Goal: Task Accomplishment & Management: Manage account settings

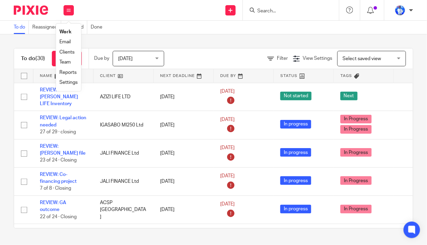
click at [66, 42] on link "Email" at bounding box center [64, 42] width 11 height 5
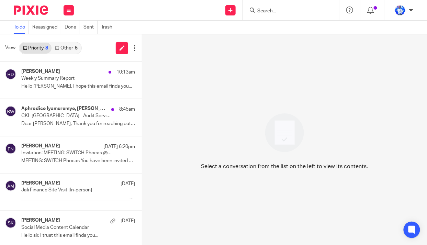
click at [67, 47] on link "Other 5" at bounding box center [66, 48] width 29 height 11
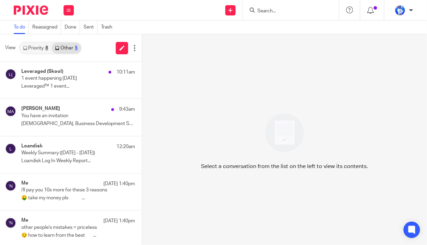
click at [91, 77] on p "1 event happening tomorrow" at bounding box center [66, 79] width 91 height 6
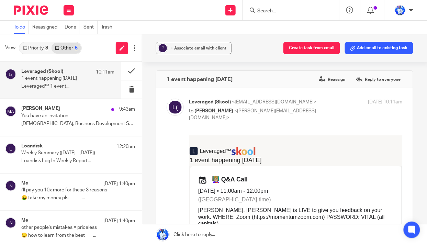
scroll to position [156, 0]
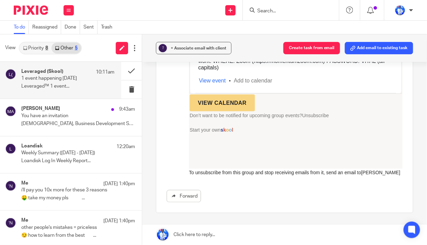
click at [66, 120] on div "Muhammad Ansar 9:43am You have an invitation Muhammad, Business Development Spe…" at bounding box center [78, 117] width 114 height 23
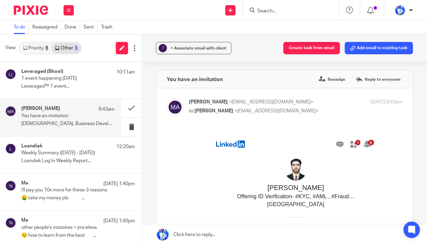
scroll to position [0, 0]
click at [71, 192] on p "i'll pay you 10x more for these 3 reasons" at bounding box center [66, 190] width 91 height 6
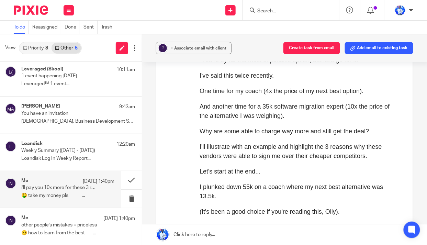
scroll to position [2, 0]
click at [50, 226] on p "other people's mistakes = priceless" at bounding box center [66, 226] width 91 height 6
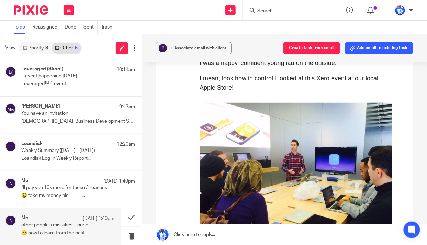
scroll to position [313, 0]
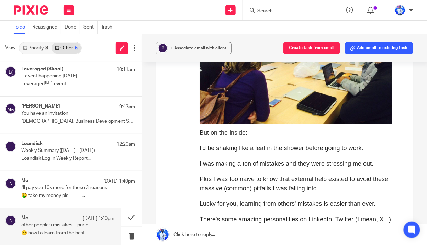
click at [133, 50] on icon at bounding box center [134, 48] width 7 height 7
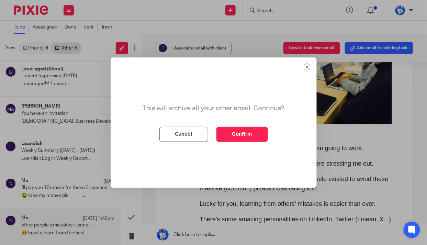
click at [242, 134] on button "Confirm" at bounding box center [243, 134] width 52 height 15
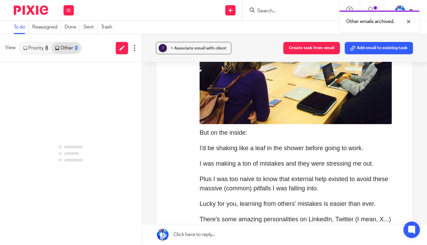
click at [37, 47] on link "Priority 8" at bounding box center [36, 48] width 32 height 11
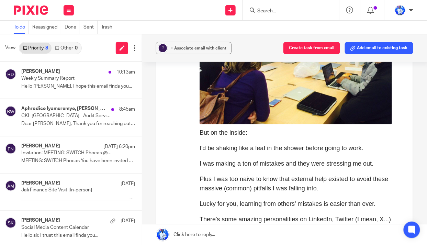
click at [45, 79] on p "Weekly Summary Report" at bounding box center [66, 79] width 91 height 6
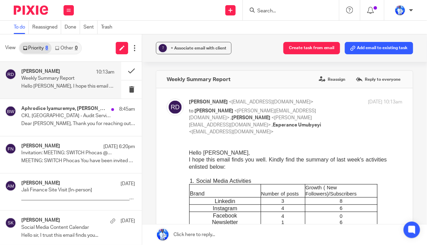
click at [311, 48] on button "Create task from email" at bounding box center [312, 48] width 57 height 12
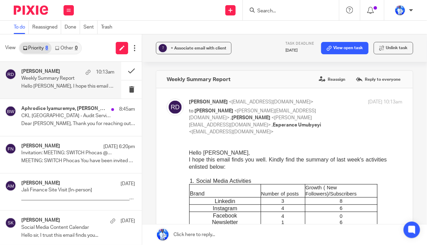
click at [79, 120] on div "Aphrodice Iyamuremye, Boniface Wachira 8:45am CKL Rwanda - Audit Services RFP D…" at bounding box center [78, 117] width 114 height 23
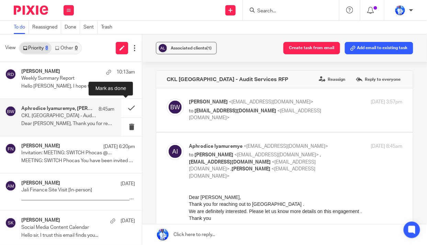
click at [125, 107] on button at bounding box center [131, 108] width 21 height 18
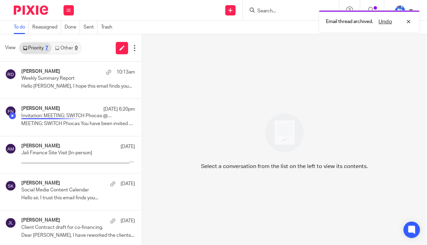
click at [74, 114] on p "Invitation: MEETING: SWITCH Phocas @ Mon Aug 18, 2025 5pm - 6pm (CAT) (jalipart…" at bounding box center [66, 116] width 91 height 6
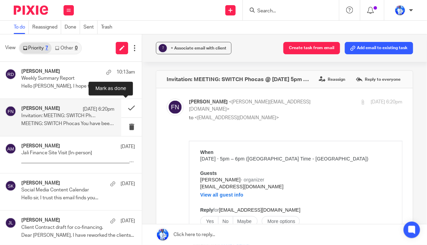
click at [123, 107] on button at bounding box center [131, 108] width 21 height 18
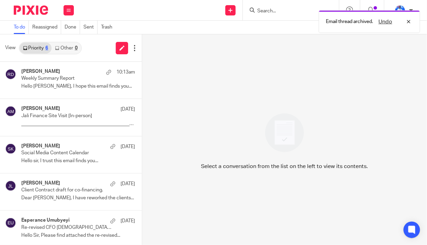
click at [72, 108] on div "Alice MUGENI 15 Aug" at bounding box center [78, 109] width 114 height 7
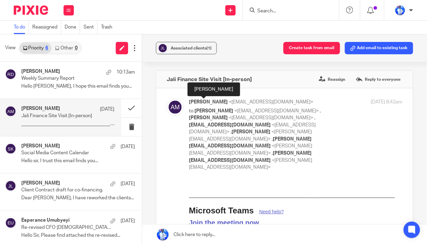
drag, startPoint x: 187, startPoint y: 101, endPoint x: 218, endPoint y: 104, distance: 31.1
click at [218, 104] on span "Alice MUGENI" at bounding box center [208, 102] width 39 height 5
copy span "Alice MUGENI"
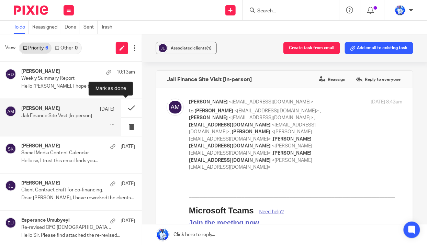
click at [125, 106] on button at bounding box center [131, 108] width 21 height 18
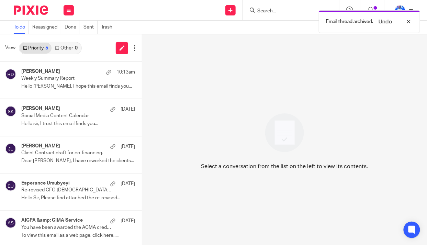
click at [58, 119] on p "Social Media Content Calendar" at bounding box center [66, 116] width 91 height 6
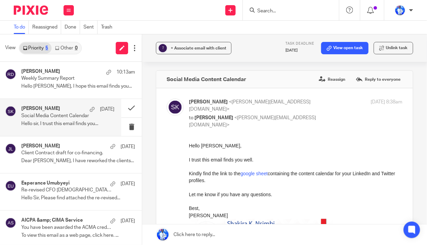
scroll to position [2, 0]
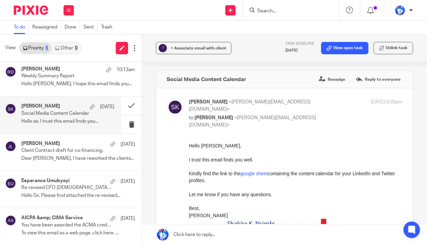
click at [66, 153] on p "Client Contract draft for co-financing." at bounding box center [66, 151] width 91 height 6
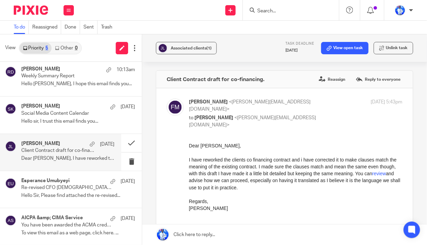
scroll to position [0, 0]
click at [142, 179] on button at bounding box center [145, 180] width 6 height 18
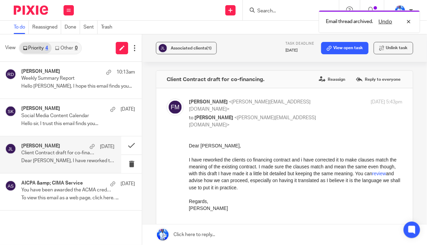
click at [68, 10] on icon at bounding box center [69, 10] width 4 height 4
click at [65, 32] on link "Work" at bounding box center [64, 32] width 11 height 5
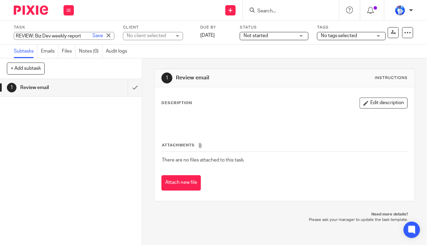
scroll to position [0, 7]
type input "REVIEW: Biz Dev weekly report"
click at [93, 34] on link "Save" at bounding box center [98, 35] width 11 height 7
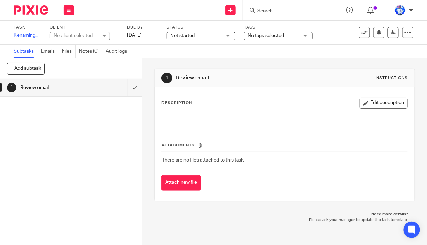
scroll to position [0, 0]
click at [82, 36] on div "No client selected" at bounding box center [76, 35] width 45 height 7
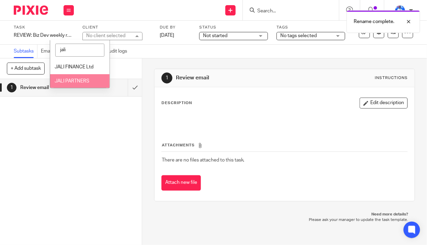
type input "jali"
click at [81, 84] on li "JALI PARTNERS" at bounding box center [79, 81] width 59 height 14
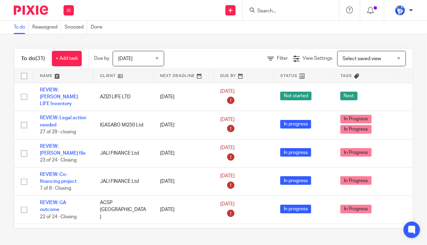
click at [46, 73] on link at bounding box center [63, 76] width 60 height 14
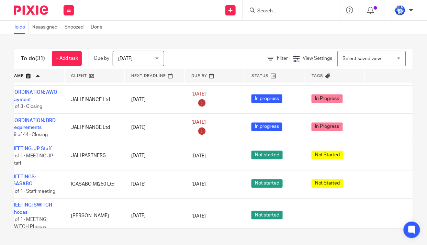
scroll to position [281, 55]
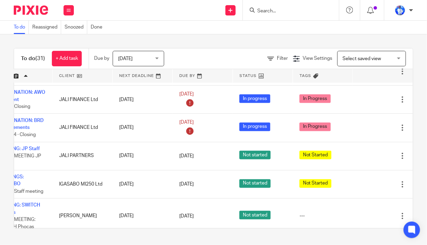
click at [400, 153] on div at bounding box center [403, 156] width 7 height 7
click at [375, 173] on span "Delete" at bounding box center [381, 174] width 14 height 5
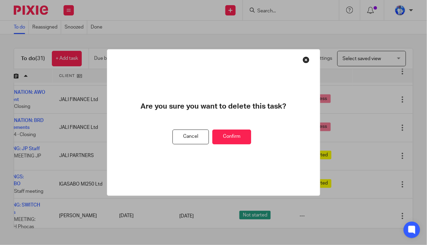
click at [243, 138] on button "Confirm" at bounding box center [232, 137] width 39 height 15
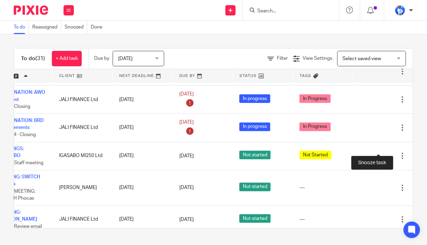
click at [388, 153] on div at bounding box center [391, 156] width 7 height 7
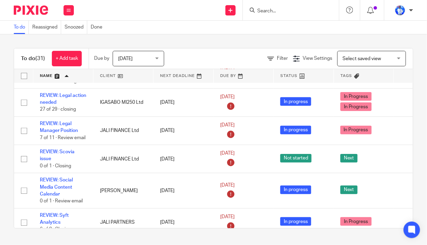
scroll to position [666, 0]
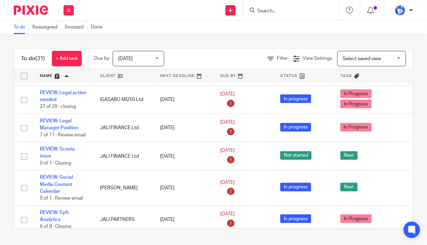
click at [70, 56] on link "+ Add task" at bounding box center [67, 58] width 30 height 15
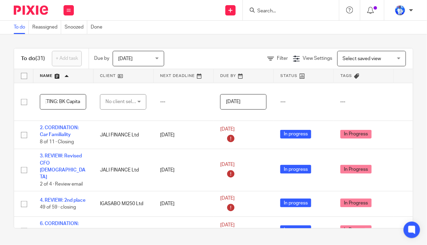
scroll to position [0, 15]
type input "1. MEETING: BK Capital"
click at [112, 100] on div "No client selected" at bounding box center [122, 102] width 32 height 14
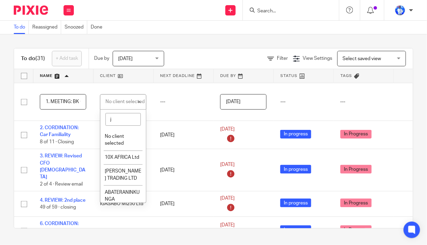
type input "ja"
click at [121, 136] on span "JALI FINANCE Ltd" at bounding box center [120, 140] width 31 height 12
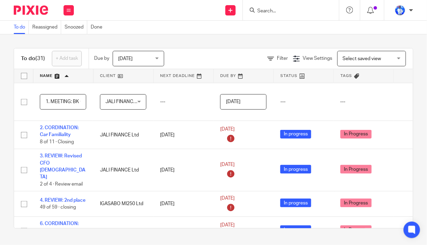
scroll to position [0, 55]
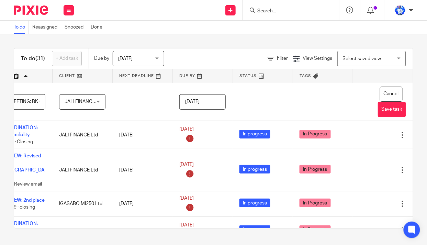
click at [378, 109] on button "Save task" at bounding box center [392, 109] width 28 height 15
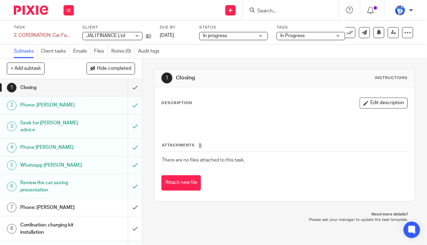
click at [20, 35] on div "2. CORDINATION: Car Familiality Save 2. CORDINATION: Car Familiality" at bounding box center [44, 35] width 60 height 7
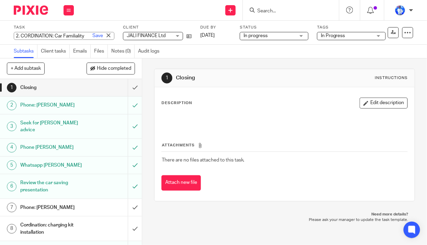
click at [22, 36] on input "2. CORDINATION: Car Familiality" at bounding box center [64, 36] width 101 height 8
type input "CORDINATION: Car Familiality"
click at [93, 35] on link "Save" at bounding box center [98, 35] width 11 height 7
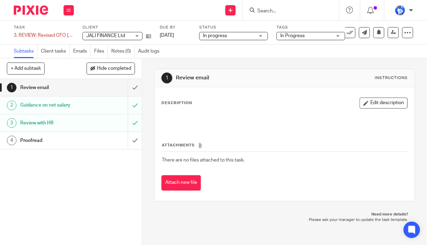
click at [19, 35] on div "3. REVIEW: Revised CFO [DEMOGRAPHIC_DATA] Save 3. REVIEW: Revised CFO [DEMOGRAP…" at bounding box center [44, 35] width 60 height 7
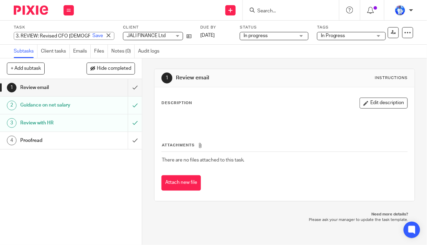
click at [21, 36] on input "3. REVIEW: Revised CFO [DEMOGRAPHIC_DATA]" at bounding box center [64, 36] width 101 height 8
type input "REVIEW: Revised CFO [DEMOGRAPHIC_DATA]"
click at [93, 36] on link "Save" at bounding box center [98, 35] width 11 height 7
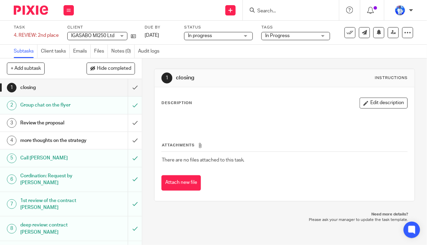
click at [15, 36] on div "4. REVIEW: 2nd place Save 4. REVIEW: 2nd place" at bounding box center [36, 35] width 45 height 7
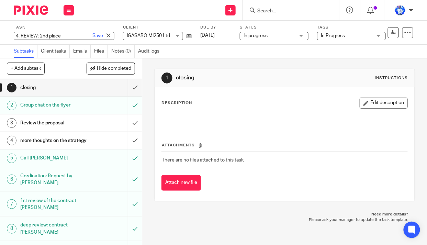
click at [19, 35] on input "4. REVIEW: 2nd place" at bounding box center [64, 36] width 101 height 8
type input "6. REVIEW: 2nd place"
click at [93, 36] on link "Save" at bounding box center [98, 35] width 11 height 7
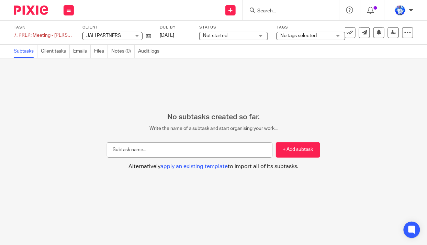
click at [17, 34] on div "7. PREP: Meeting - Andrew Save 7. PREP: Meeting - Andrew" at bounding box center [44, 35] width 60 height 7
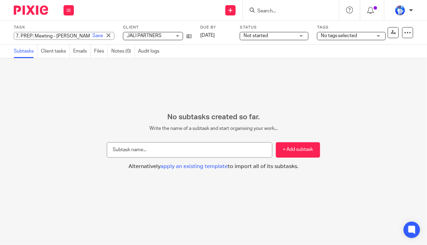
click at [19, 35] on input "7. PREP: Meeting - Andrew" at bounding box center [64, 36] width 101 height 8
type input "3. PREP: Meeting - Andrew"
click at [93, 35] on link "Save" at bounding box center [98, 35] width 11 height 7
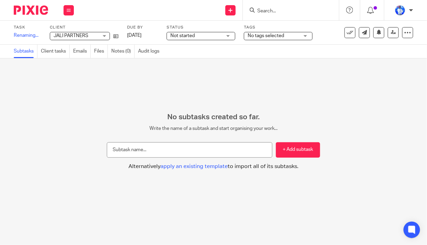
click at [206, 34] on span "Not started" at bounding box center [197, 35] width 52 height 7
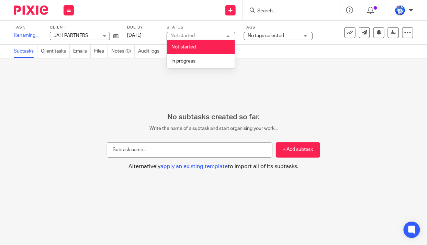
click at [203, 59] on li "In progress" at bounding box center [201, 61] width 68 height 14
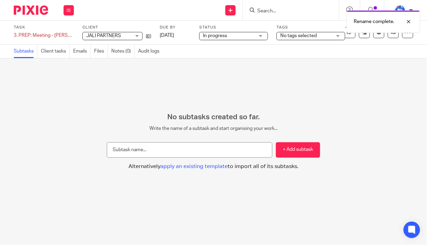
click at [305, 36] on span "No tags selected" at bounding box center [299, 35] width 36 height 5
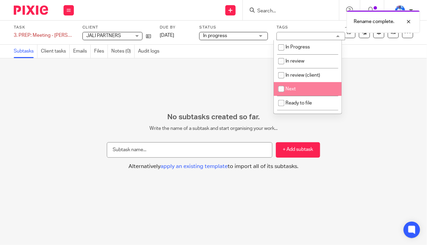
click at [293, 89] on span "Next" at bounding box center [291, 89] width 10 height 5
checkbox input "true"
click at [175, 95] on div "No subtasks created so far. Write the name of a subtask and start organising yo…" at bounding box center [213, 151] width 427 height 187
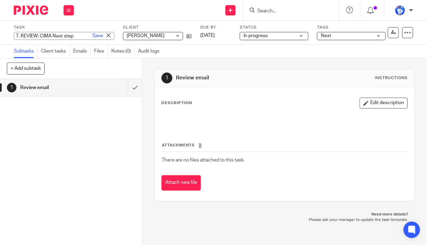
click at [19, 36] on div "7. REVIEW: CIMA Next step Save 7. REVIEW: CIMA Next step" at bounding box center [64, 36] width 101 height 8
click at [22, 35] on input "7. REVIEW: CIMA Next step" at bounding box center [64, 36] width 101 height 8
type input "REVIEW: CIMA Next step"
click at [93, 36] on link "Save" at bounding box center [98, 35] width 11 height 7
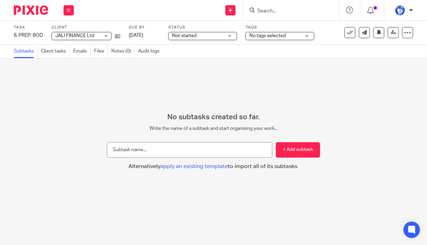
click at [15, 34] on div "8. PREP: BOD Save 8. PREP: BOD" at bounding box center [28, 35] width 29 height 7
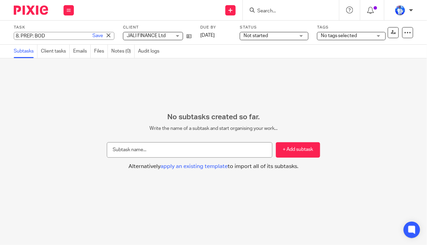
click at [18, 36] on input "8. PREP: BOD" at bounding box center [64, 36] width 101 height 8
type input "4. PREP: BOD"
click at [93, 36] on link "Save" at bounding box center [98, 35] width 11 height 7
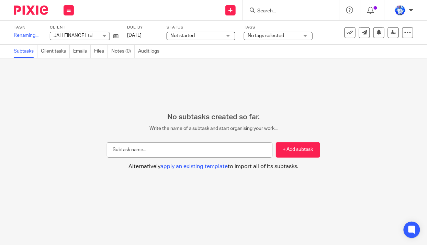
click at [213, 37] on span "Not started" at bounding box center [197, 35] width 52 height 7
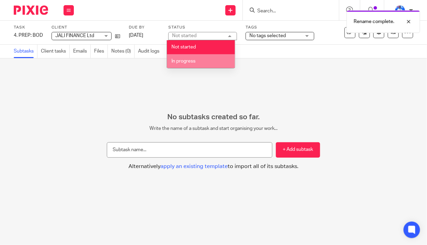
click at [210, 64] on li "In progress" at bounding box center [201, 61] width 68 height 14
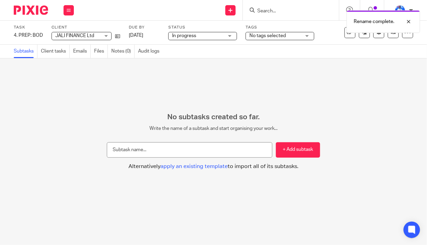
click at [289, 37] on span "No tags selected" at bounding box center [276, 35] width 52 height 7
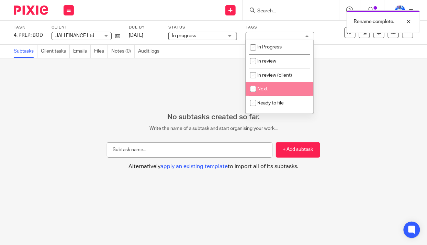
click at [279, 89] on li "Next" at bounding box center [280, 89] width 68 height 14
checkbox input "true"
click at [204, 89] on div "No subtasks created so far. Write the name of a subtask and start organising yo…" at bounding box center [213, 151] width 427 height 187
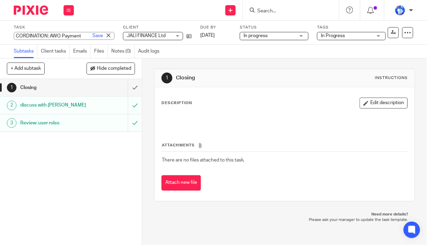
click at [14, 35] on div "CORDINATION: AWO Payment Save CORDINATION: AWO Payment" at bounding box center [64, 36] width 101 height 8
click at [15, 35] on input "CORDINATION: AWO Payment" at bounding box center [64, 36] width 101 height 8
type input "7. CORDINATION: AWO Payment"
click at [93, 35] on link "Save" at bounding box center [98, 35] width 11 height 7
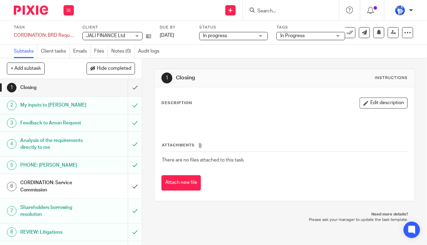
click at [14, 35] on div "CORDINATION: BRD Requirements Save CORDINATION: BRD Requirements" at bounding box center [44, 35] width 60 height 7
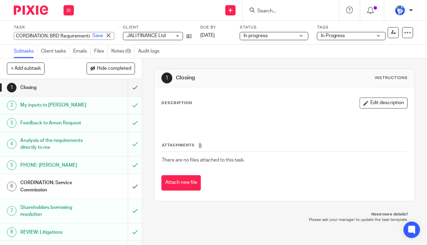
click at [15, 36] on input "CORDINATION: BRD Requirements" at bounding box center [64, 36] width 101 height 8
type input "13. CORDINATION: BRD Requirements"
click at [93, 36] on link "Save" at bounding box center [98, 35] width 11 height 7
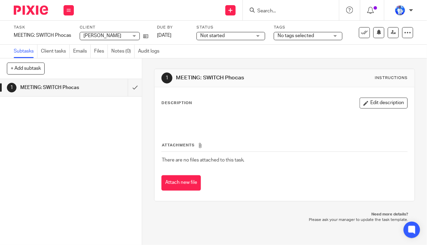
click at [13, 34] on div "Task MEETING: SWITCH Phocas Save MEETING: SWITCH Phocas 0 /1 Client [PERSON_NAM…" at bounding box center [213, 33] width 427 height 24
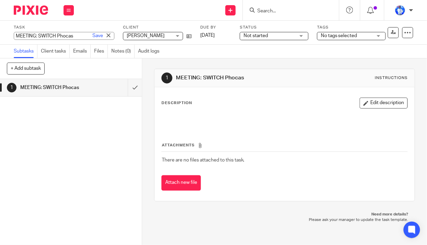
click at [14, 35] on input "MEETING: SWITCH Phocas" at bounding box center [64, 36] width 101 height 8
type input "14. MEETING: SWITCH Phocas"
click at [93, 37] on link "Save" at bounding box center [98, 35] width 11 height 7
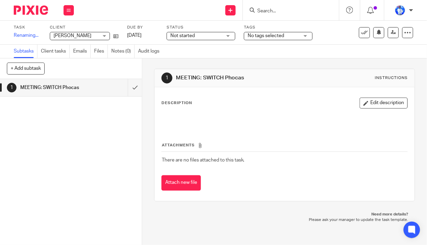
click at [86, 36] on span "[PERSON_NAME]" at bounding box center [73, 35] width 38 height 5
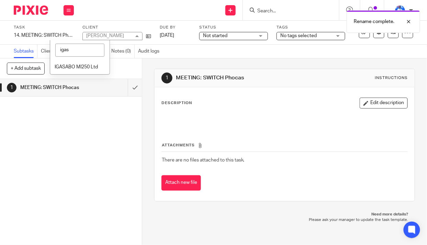
type input "igasa"
click at [87, 64] on li "IGASABO MI250 Ltd" at bounding box center [79, 67] width 59 height 14
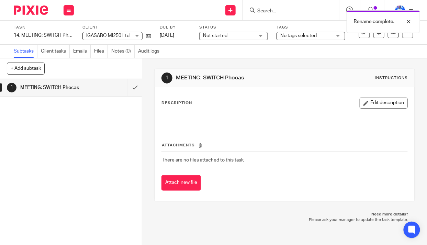
click at [254, 36] on span "Not started" at bounding box center [229, 35] width 52 height 7
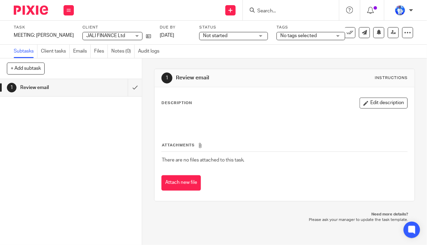
click at [15, 35] on div "MEETING: [PERSON_NAME] Save MEETING: [PERSON_NAME]" at bounding box center [44, 35] width 60 height 7
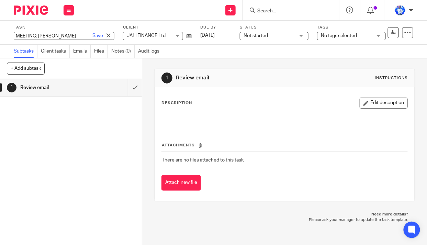
click at [15, 36] on input "MEETING: [PERSON_NAME]" at bounding box center [64, 36] width 101 height 8
type input "2. MEETING: Umuganwa Rosine"
click at [93, 35] on link "Save" at bounding box center [98, 35] width 11 height 7
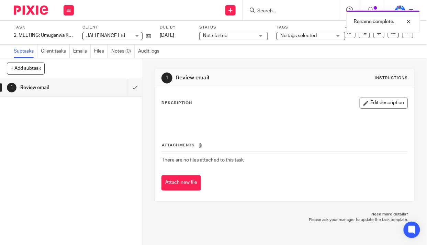
click at [93, 35] on span "JALI FINANCE Ltd" at bounding box center [105, 35] width 39 height 5
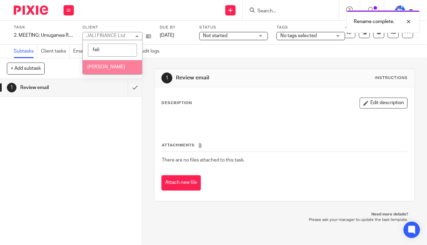
type input "feli"
click at [115, 67] on span "[PERSON_NAME]" at bounding box center [106, 67] width 38 height 5
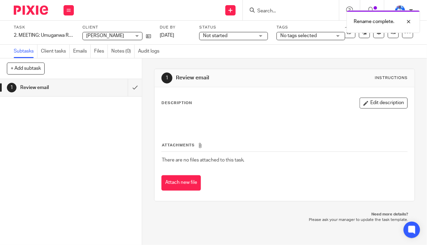
click at [233, 34] on span "Not started" at bounding box center [229, 35] width 52 height 7
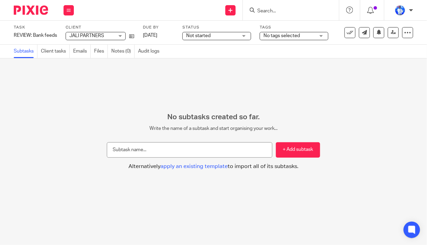
click at [14, 35] on div "REVIEW: Bank feeds Save REVIEW: Bank feeds" at bounding box center [35, 35] width 43 height 7
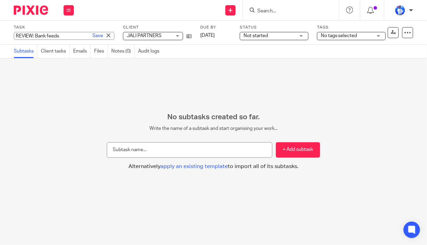
click at [14, 35] on input "REVIEW: Bank feeds" at bounding box center [64, 36] width 101 height 8
type input "12. REVIEW: Bank feeds"
click at [93, 37] on link "Save" at bounding box center [98, 35] width 11 height 7
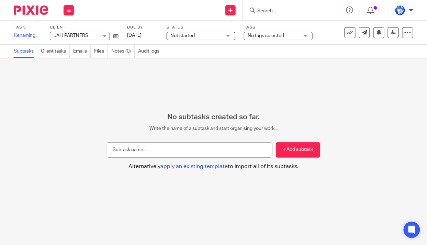
click at [198, 35] on span "Not started" at bounding box center [197, 35] width 52 height 7
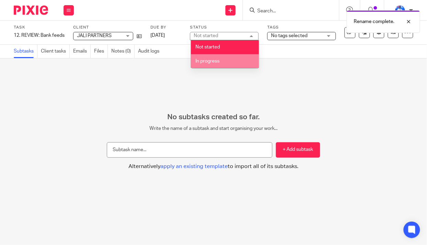
click at [205, 59] on span "In progress" at bounding box center [208, 61] width 24 height 5
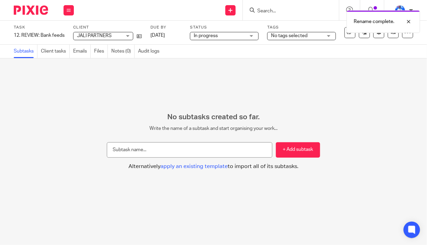
click at [317, 36] on span "No tags selected" at bounding box center [297, 35] width 52 height 7
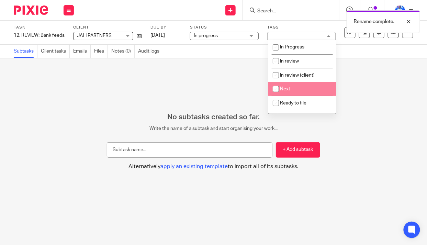
click at [289, 86] on li "Next" at bounding box center [303, 89] width 68 height 14
checkbox input "true"
click at [149, 71] on div "No subtasks created so far. Write the name of a subtask and start organising yo…" at bounding box center [213, 151] width 427 height 187
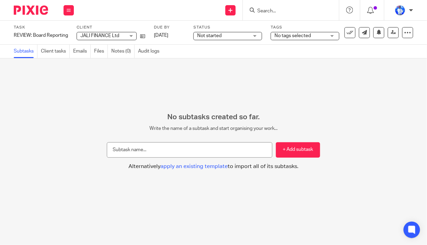
click at [14, 35] on div "REVIEW: Board Reporting Save REVIEW: Board Reporting" at bounding box center [41, 35] width 54 height 7
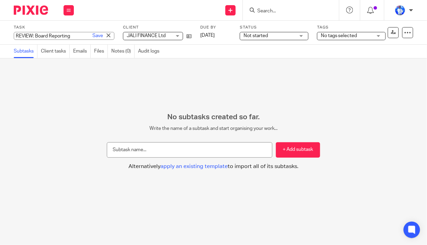
click at [14, 35] on input "REVIEW: Board Reporting" at bounding box center [64, 36] width 101 height 8
type input "5. REVIEW: Board Reporting"
click at [93, 37] on link "Save" at bounding box center [98, 35] width 11 height 7
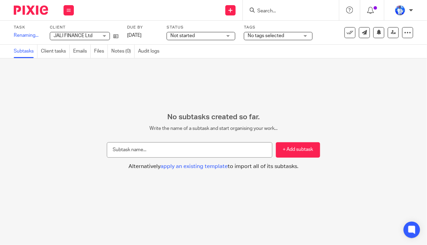
click at [213, 39] on span "Not started" at bounding box center [197, 35] width 52 height 7
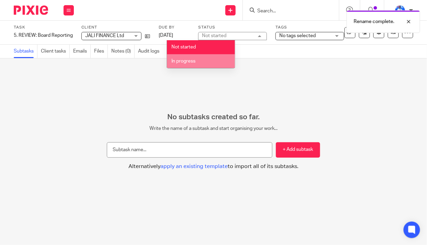
click at [209, 60] on li "In progress" at bounding box center [201, 61] width 68 height 14
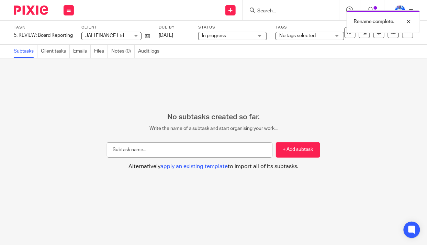
click at [313, 34] on span "No tags selected" at bounding box center [298, 35] width 36 height 5
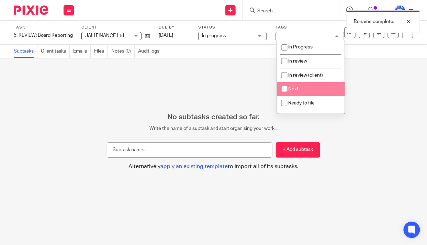
click at [308, 89] on li "Next" at bounding box center [311, 89] width 68 height 14
checkbox input "true"
click at [182, 87] on div "No subtasks created so far. Write the name of a subtask and start organising yo…" at bounding box center [213, 151] width 427 height 187
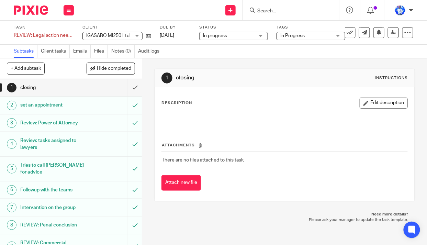
click at [14, 34] on div "REVIEW: Legal action needed Save REVIEW: Legal action needed" at bounding box center [44, 35] width 60 height 7
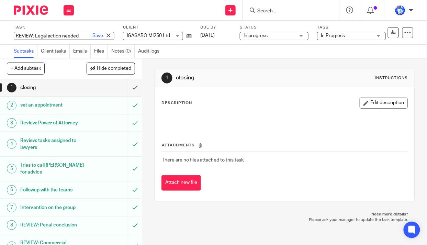
click at [14, 37] on input "REVIEW: Legal action needed" at bounding box center [64, 36] width 101 height 8
type input "11. REVIEW: Legal action needed"
click at [93, 35] on link "Save" at bounding box center [98, 35] width 11 height 7
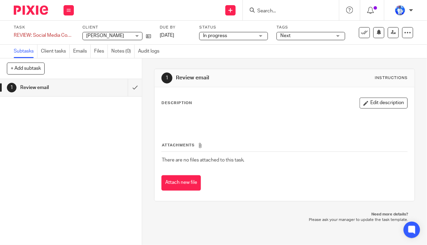
click at [14, 34] on div "REVIEW: Social Media Content Calendar Save REVIEW: Social Media Content Calendar" at bounding box center [44, 35] width 60 height 7
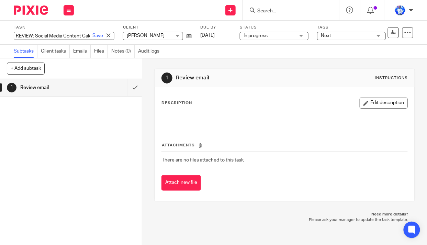
click at [15, 34] on input "REVIEW: Social Media Content Calendar" at bounding box center [64, 36] width 101 height 8
type input "9. REVIEW: Social Media Content Calendar"
click at [93, 37] on link "Save" at bounding box center [98, 35] width 11 height 7
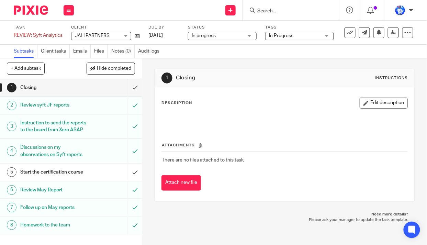
click at [13, 34] on div "Task REVIEW: Syft Analytics Save REVIEW: Syft Analytics 6 /8 Client JALI PARTNE…" at bounding box center [213, 33] width 427 height 24
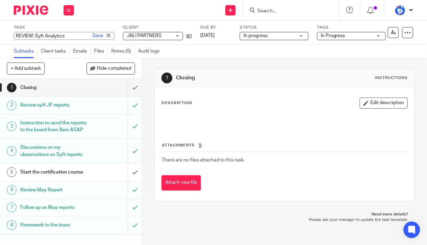
click at [15, 35] on input "REVIEW: Syft Analytics" at bounding box center [64, 36] width 101 height 8
type input "10. REVIEW: Syft Analytics"
click at [93, 37] on link "Save" at bounding box center [98, 35] width 11 height 7
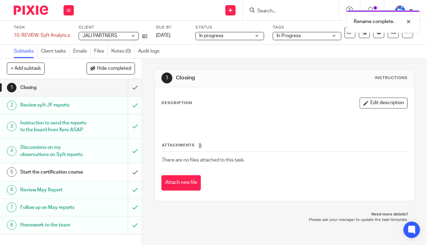
scroll to position [10, 0]
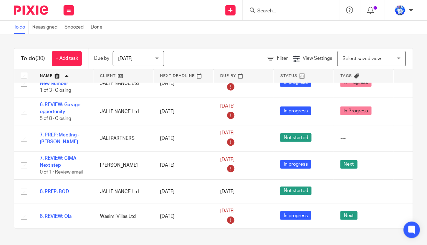
scroll to position [128, 0]
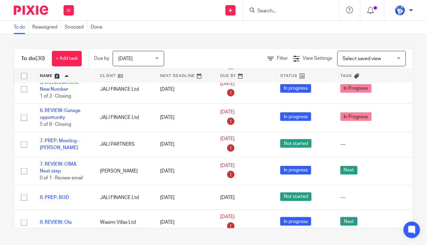
click at [65, 60] on link "+ Add task" at bounding box center [67, 58] width 30 height 15
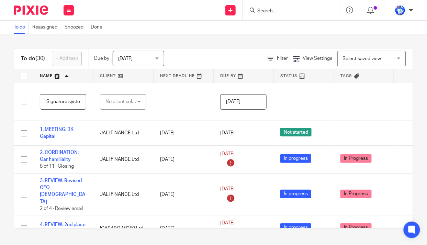
scroll to position [0, 22]
type input "15. BAA: Signature system"
click at [128, 98] on div "No client selected" at bounding box center [122, 102] width 32 height 14
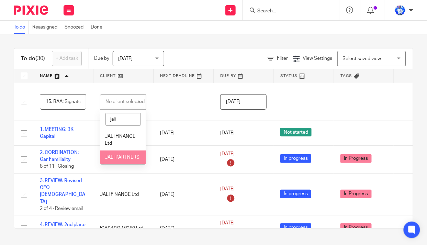
type input "jali"
click at [122, 160] on span "JALI PARTNERS" at bounding box center [122, 157] width 35 height 5
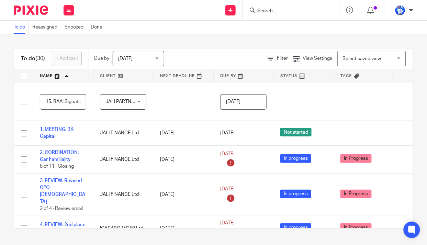
scroll to position [0, 55]
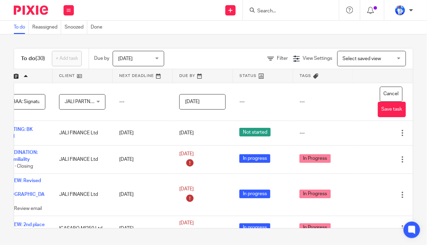
click at [378, 110] on button "Save task" at bounding box center [392, 109] width 28 height 15
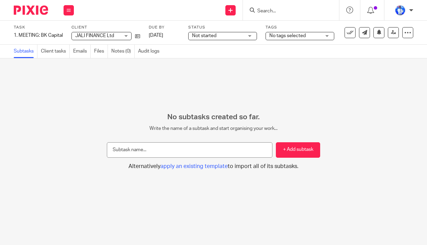
click at [219, 35] on span "Not started" at bounding box center [218, 35] width 52 height 7
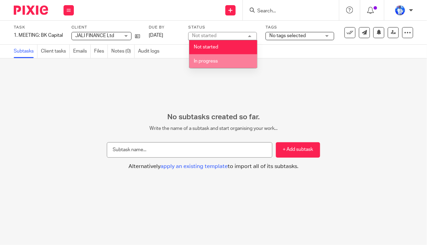
click at [215, 62] on span "In progress" at bounding box center [206, 61] width 24 height 5
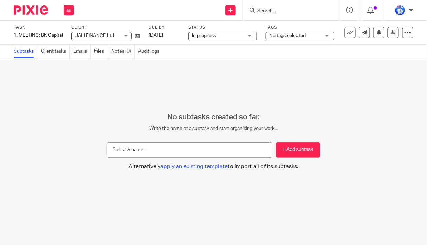
click at [309, 35] on span "No tags selected" at bounding box center [296, 35] width 52 height 7
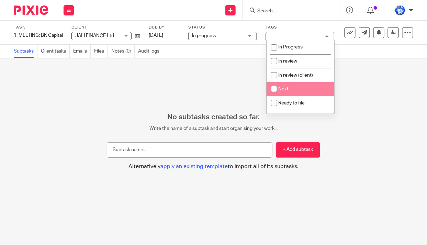
click at [292, 84] on li "Next" at bounding box center [301, 89] width 68 height 14
checkbox input "true"
click at [192, 79] on div "No subtasks created so far. Write the name of a subtask and start organising yo…" at bounding box center [213, 151] width 427 height 187
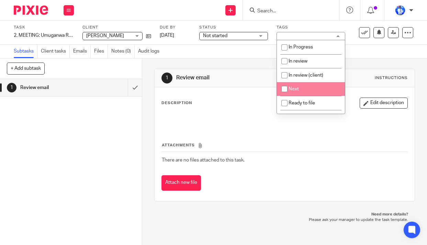
click at [299, 90] on li "Next" at bounding box center [311, 89] width 68 height 14
checkbox input "true"
click at [226, 35] on span "Not started" at bounding box center [215, 35] width 24 height 5
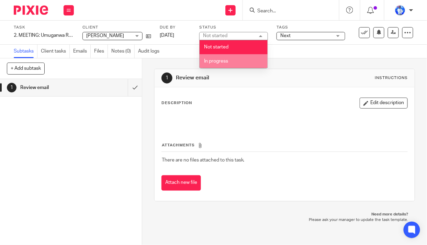
click at [224, 63] on span "In progress" at bounding box center [216, 61] width 24 height 5
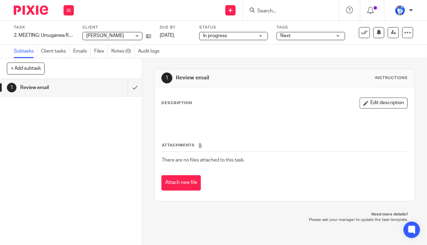
click at [300, 50] on div "Subtasks Client tasks Emails Files Notes (0) Audit logs" at bounding box center [213, 52] width 427 height 14
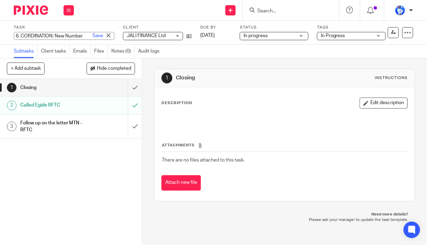
click at [20, 34] on div "6. CORDINATION: New Number Save 6. CORDINATION: New Number" at bounding box center [64, 36] width 101 height 8
click at [21, 35] on input "6. CORDINATION: New Number" at bounding box center [64, 36] width 101 height 8
type input "CORDINATION: New Number"
click at [93, 34] on link "Save" at bounding box center [98, 35] width 11 height 7
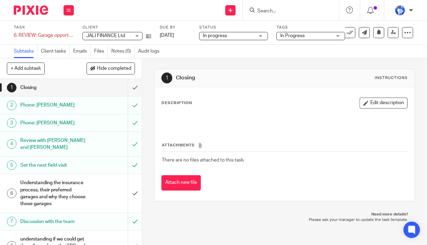
click at [20, 34] on div "6. REVIEW: Garage opportunity Save 6. REVIEW: Garage opportunity" at bounding box center [44, 35] width 60 height 7
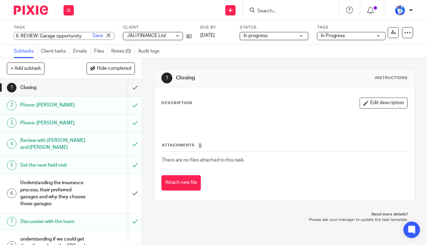
click at [22, 35] on input "6. REVIEW: Garage opportunity" at bounding box center [64, 36] width 101 height 8
type input "REVIEW: Garage opportunity"
click at [93, 36] on link "Save" at bounding box center [98, 35] width 11 height 7
